Goal: Information Seeking & Learning: Learn about a topic

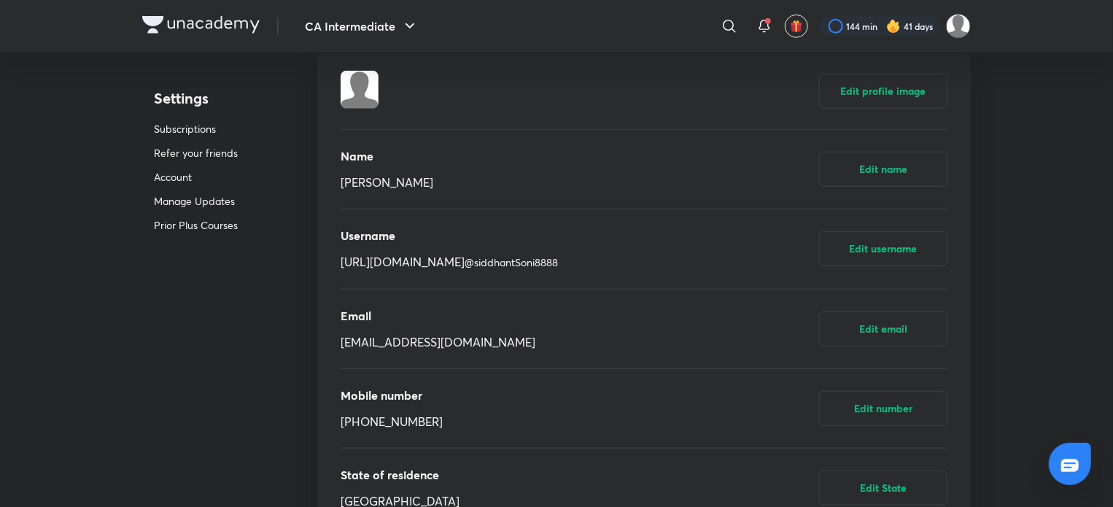
click at [233, 22] on img at bounding box center [200, 25] width 117 height 18
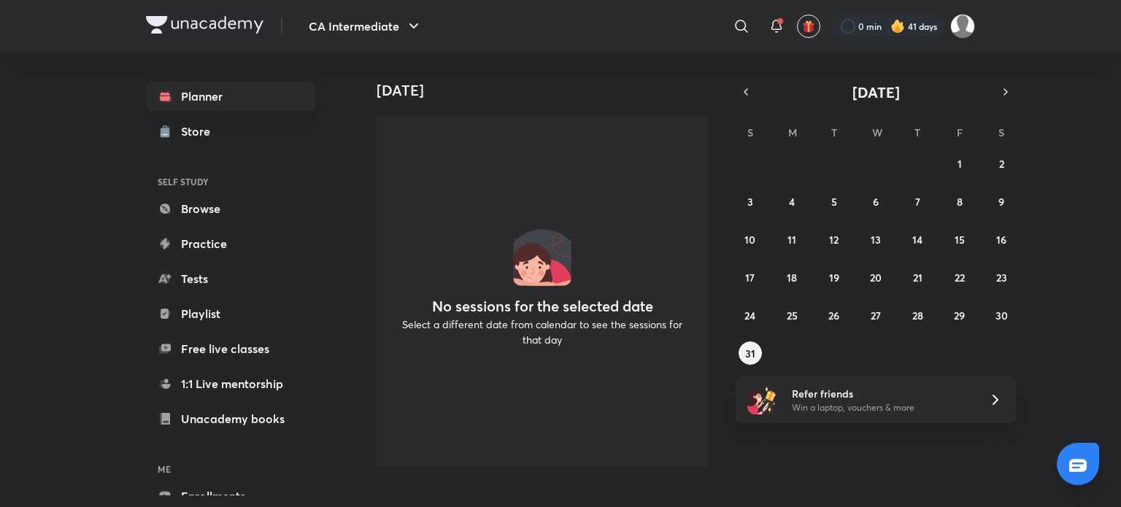
click at [237, 25] on img at bounding box center [204, 25] width 117 height 18
click at [965, 28] on img at bounding box center [962, 26] width 25 height 25
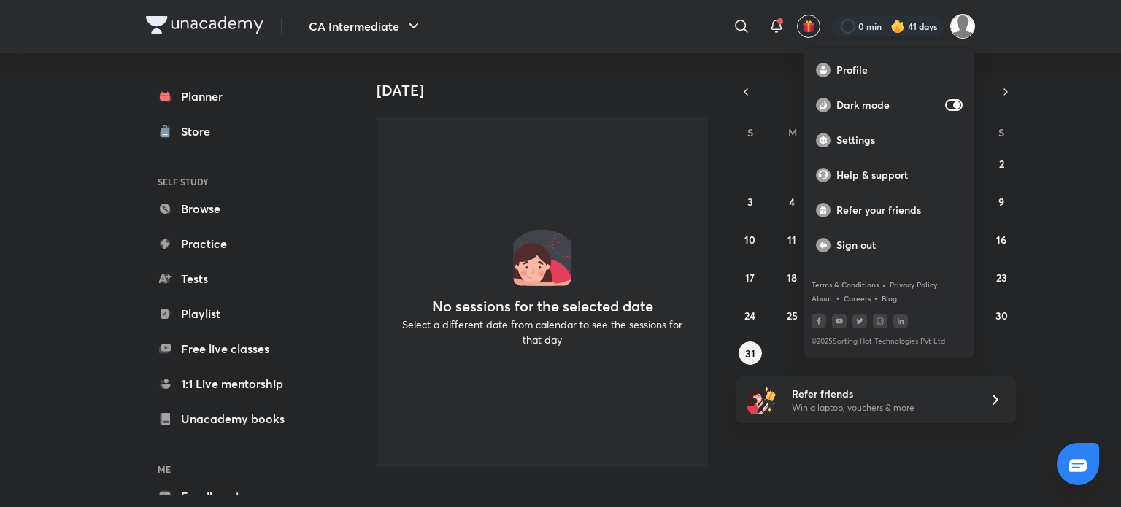
click at [919, 23] on div at bounding box center [560, 253] width 1121 height 507
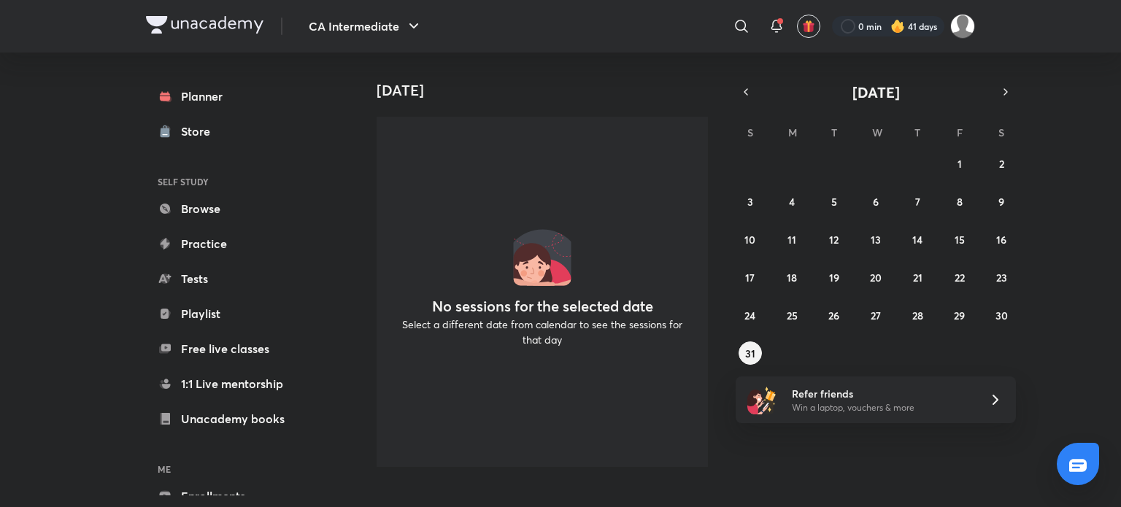
click at [919, 23] on div at bounding box center [888, 26] width 112 height 20
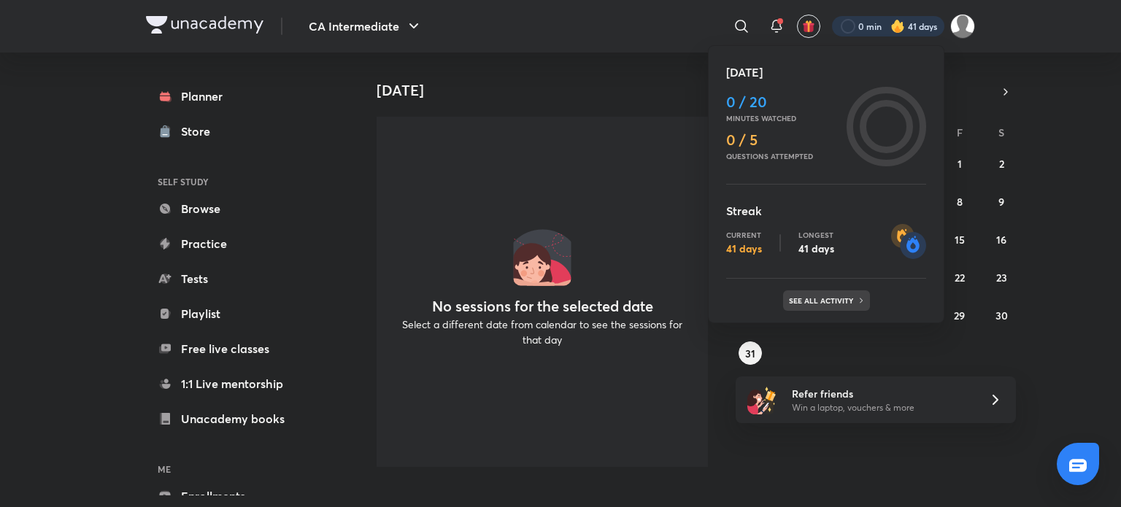
click at [838, 298] on p "See all activity" at bounding box center [823, 300] width 68 height 9
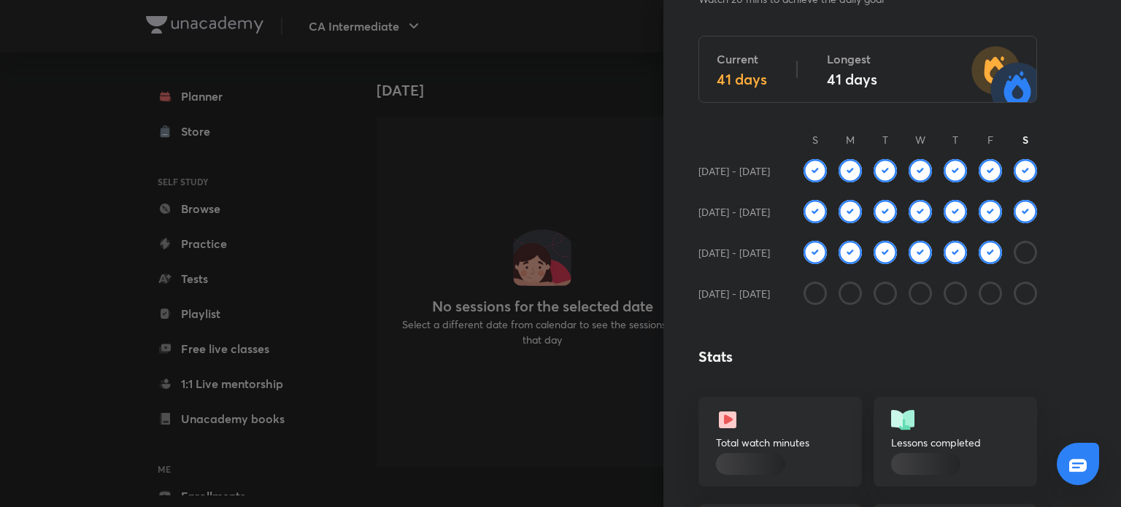
scroll to position [112, 0]
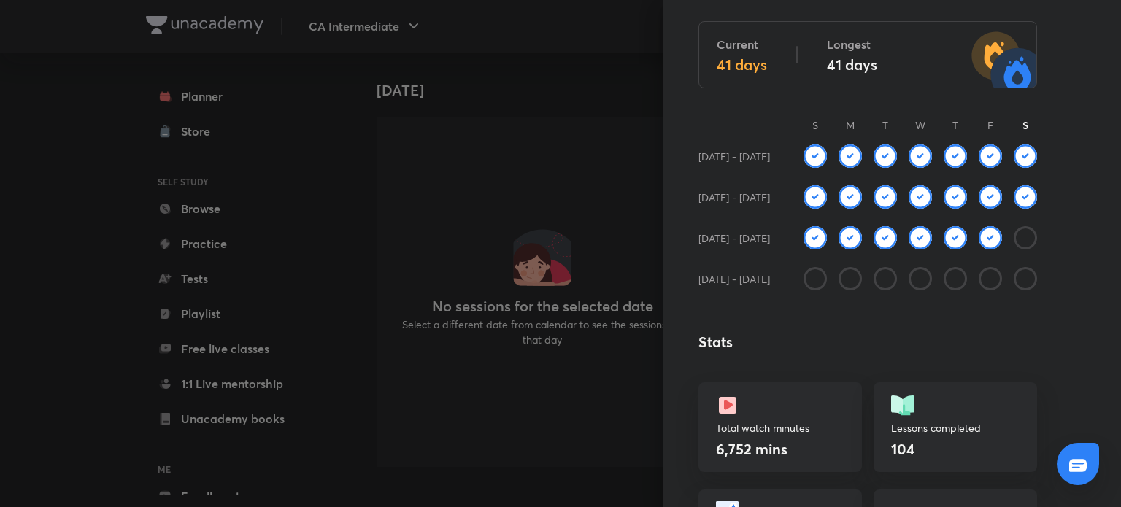
click at [543, 141] on div at bounding box center [560, 253] width 1121 height 507
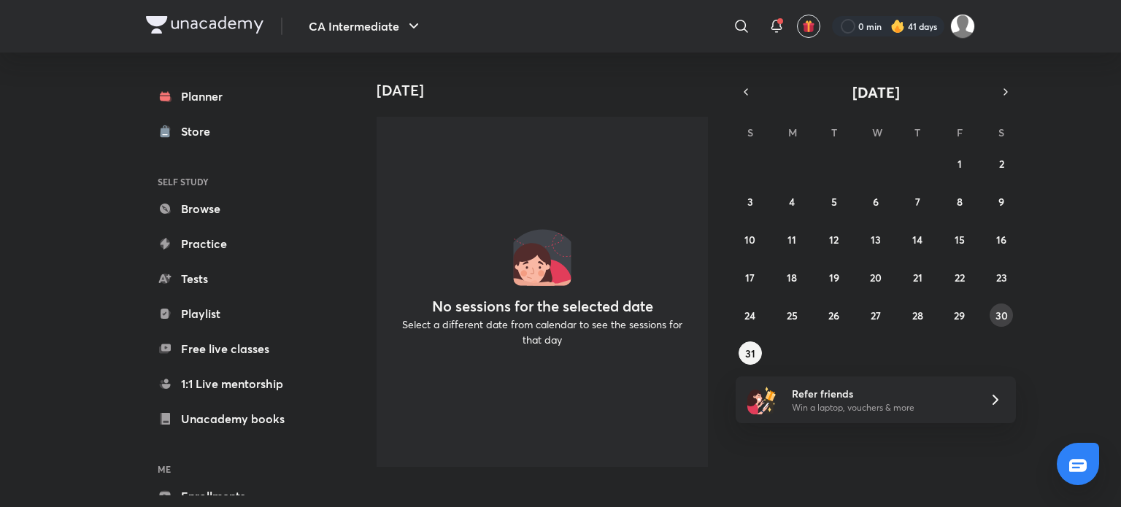
click at [989, 312] on button "30" at bounding box center [1000, 315] width 23 height 23
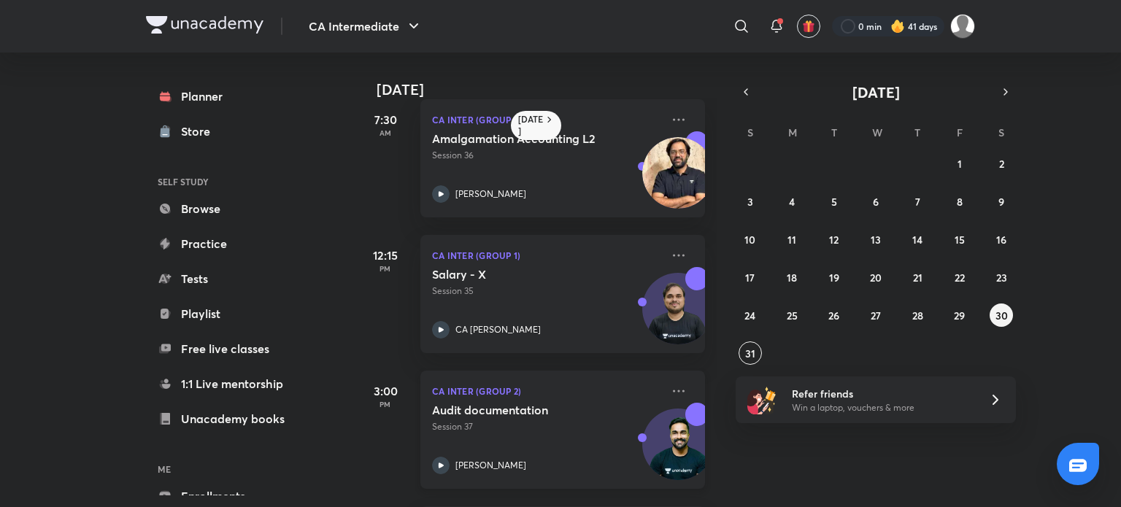
scroll to position [0, 0]
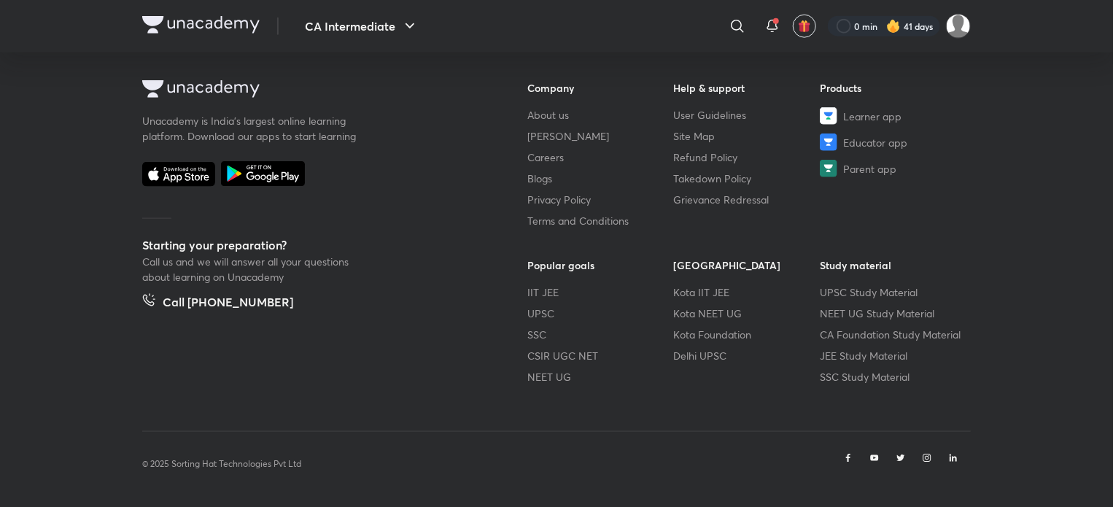
scroll to position [740, 0]
